Goal: Information Seeking & Learning: Learn about a topic

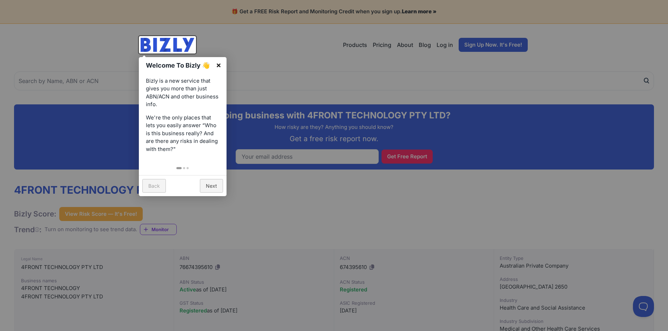
click at [218, 64] on link "×" at bounding box center [219, 65] width 16 height 16
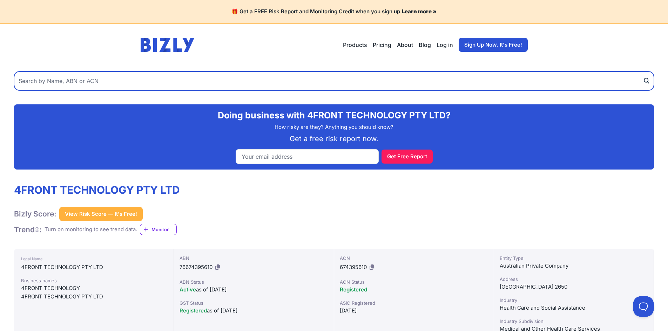
click at [108, 76] on input "text" at bounding box center [334, 81] width 640 height 19
type input "office national riverina"
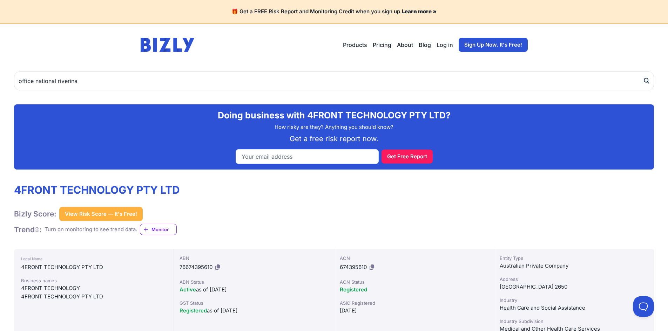
click at [649, 78] on icon "submit" at bounding box center [646, 80] width 7 height 7
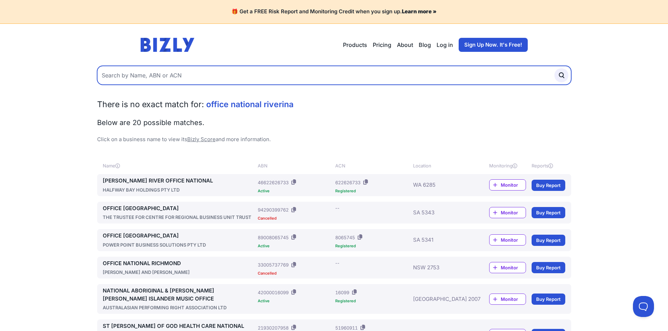
click at [161, 80] on input "text" at bounding box center [334, 75] width 474 height 19
type input "riverina office essentials"
click at [554, 68] on button "submit" at bounding box center [561, 75] width 14 height 14
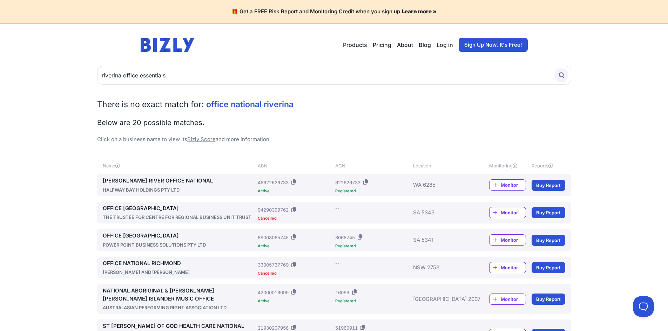
click at [564, 77] on icon "submit" at bounding box center [562, 76] width 8 height 8
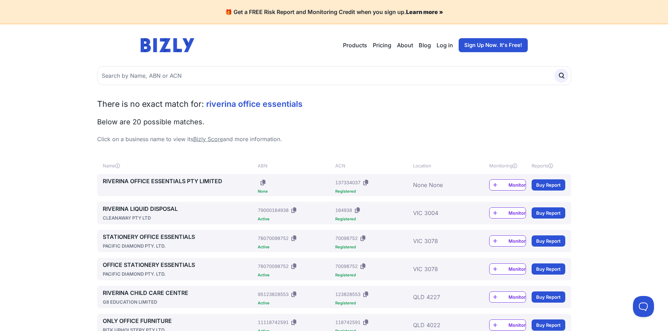
click at [199, 181] on link "RIVERINA OFFICE ESSENTIALS PTY LIMITED" at bounding box center [179, 181] width 153 height 8
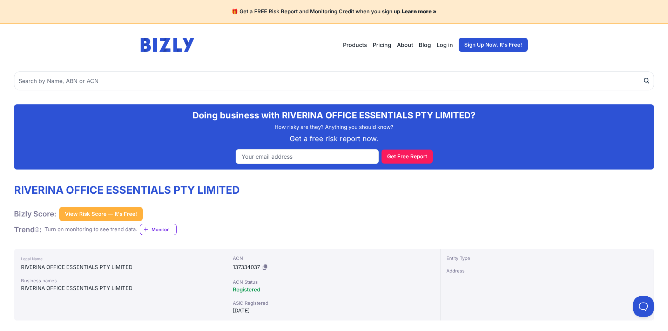
click at [89, 213] on button "View Risk Score — It's Free!" at bounding box center [100, 214] width 83 height 14
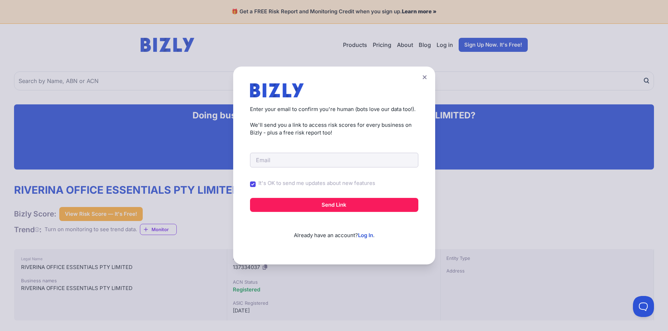
click at [426, 76] on icon at bounding box center [425, 77] width 4 height 4
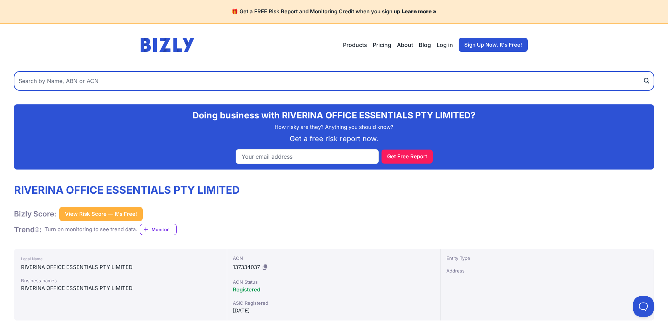
drag, startPoint x: 197, startPoint y: 81, endPoint x: 199, endPoint y: 85, distance: 4.6
click at [198, 83] on input "text" at bounding box center [334, 81] width 640 height 19
type input "riverina pcwork"
click at [643, 72] on button "submit" at bounding box center [648, 81] width 11 height 19
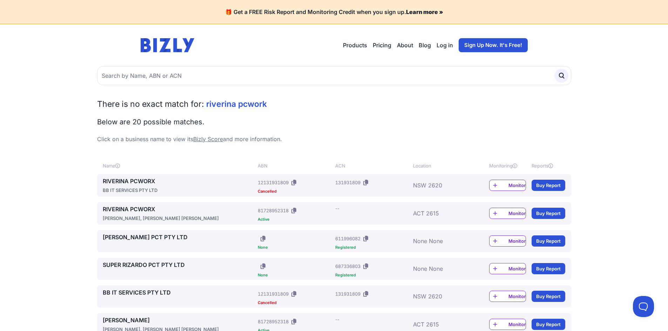
click at [129, 181] on link "RIVERINA PCWORX" at bounding box center [179, 181] width 153 height 8
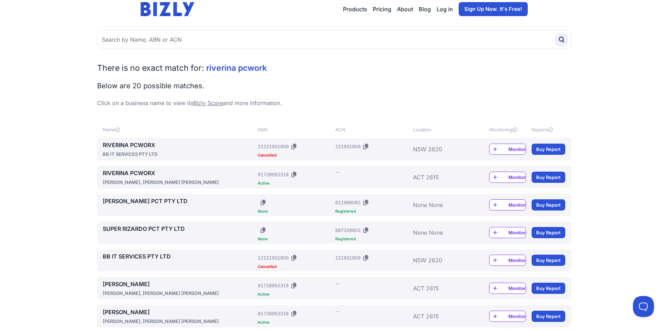
scroll to position [35, 0]
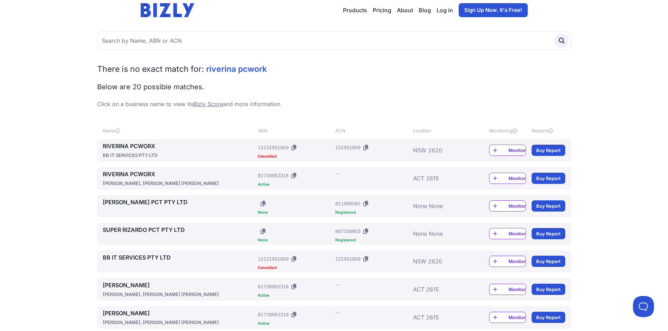
click at [143, 174] on link "RIVERINA PCWORX" at bounding box center [179, 174] width 153 height 8
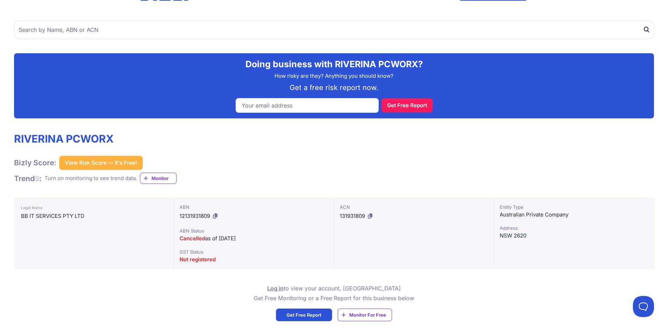
scroll to position [105, 0]
